Goal: Task Accomplishment & Management: Complete application form

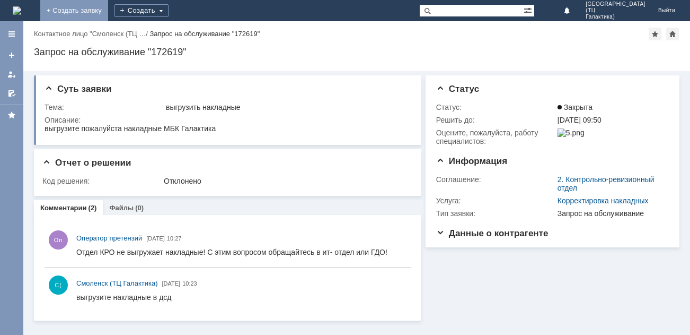
click at [108, 6] on link "+ Создать заявку" at bounding box center [74, 10] width 68 height 21
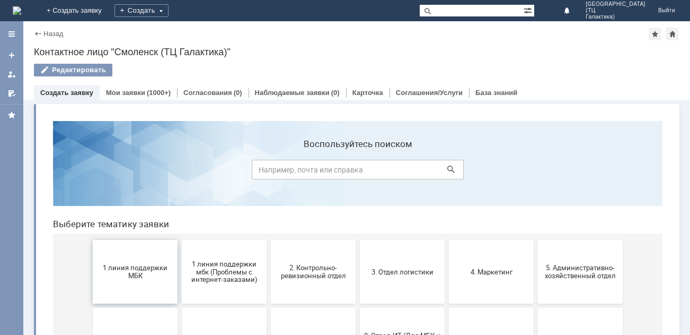
click at [150, 263] on button "1 линия поддержки МБК" at bounding box center [135, 272] width 85 height 64
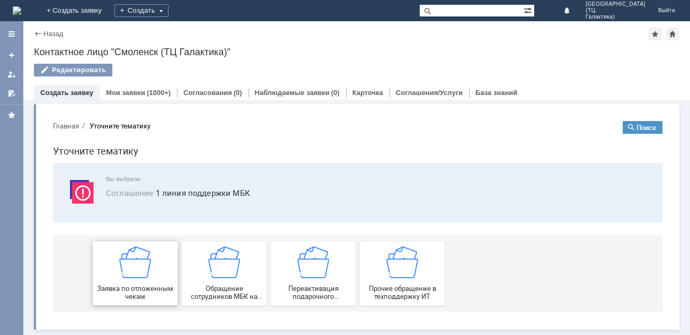
click at [148, 266] on img at bounding box center [135, 262] width 32 height 32
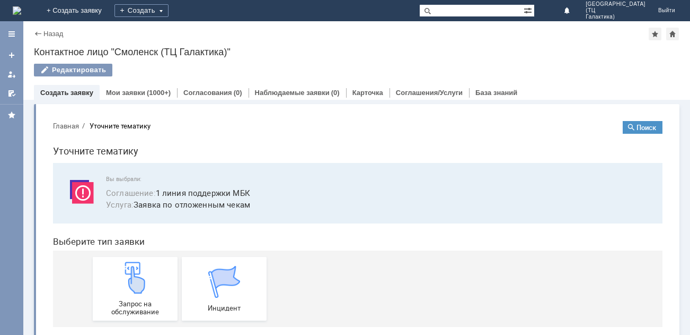
click at [148, 266] on div "Запрос на обслуживание" at bounding box center [135, 288] width 78 height 54
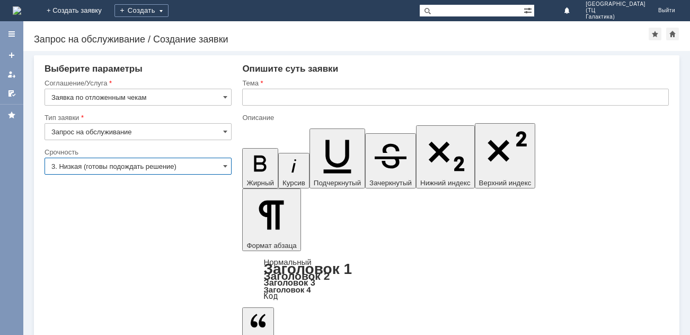
click at [220, 167] on input "3. Низкая (готовы подождать решение)" at bounding box center [138, 165] width 187 height 17
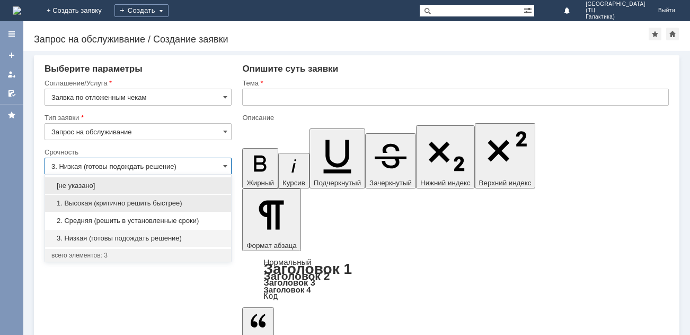
click at [115, 204] on span "1. Высокая (критично решить быстрее)" at bounding box center [137, 203] width 173 height 8
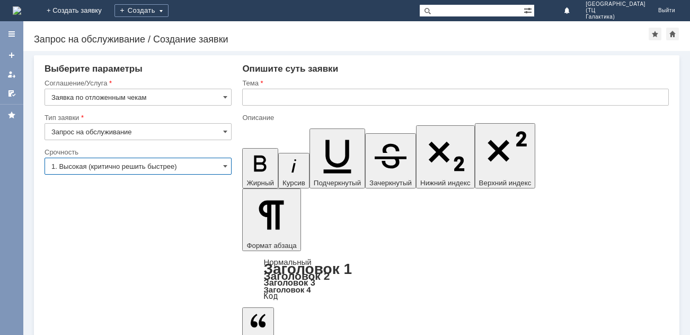
type input "1. Высокая (критично решить быстрее)"
click at [244, 101] on input "text" at bounding box center [455, 97] width 427 height 17
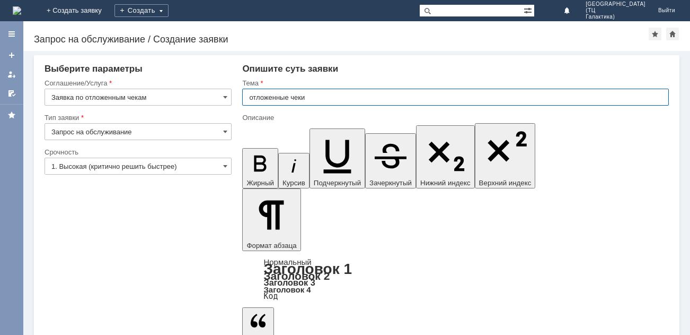
type input "отложенные чеки"
